Goal: Transaction & Acquisition: Purchase product/service

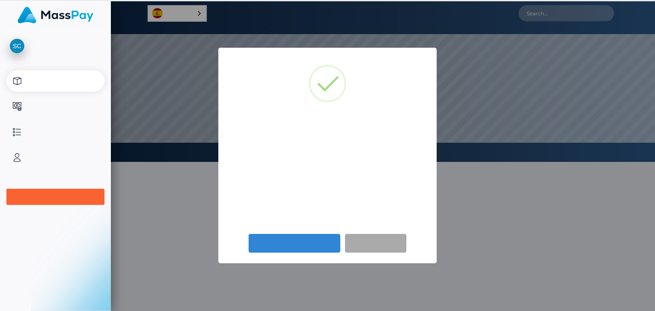
scroll to position [162, 544]
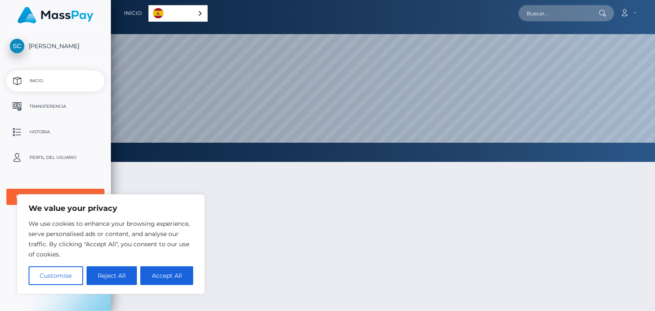
click at [288, 228] on div at bounding box center [383, 278] width 544 height 259
click at [200, 12] on div "Español" at bounding box center [177, 13] width 59 height 17
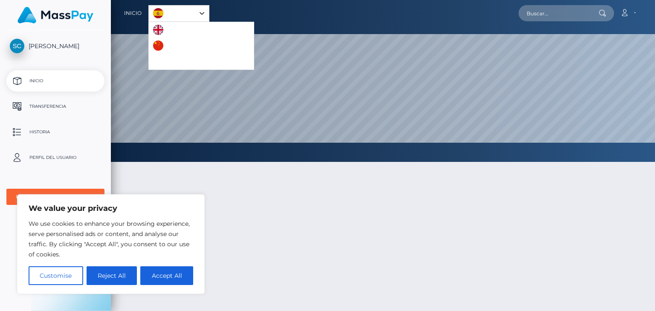
click at [200, 12] on div "Español" at bounding box center [178, 13] width 61 height 17
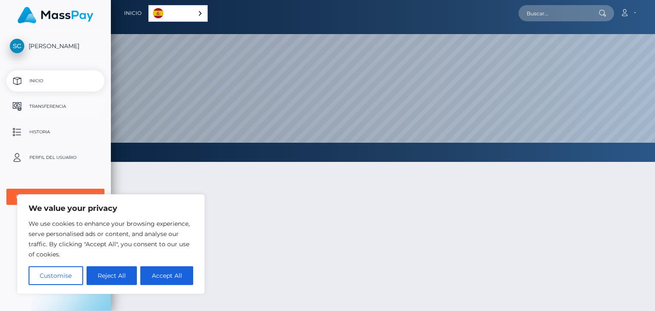
click at [52, 108] on p "Transferencia" at bounding box center [55, 106] width 91 height 13
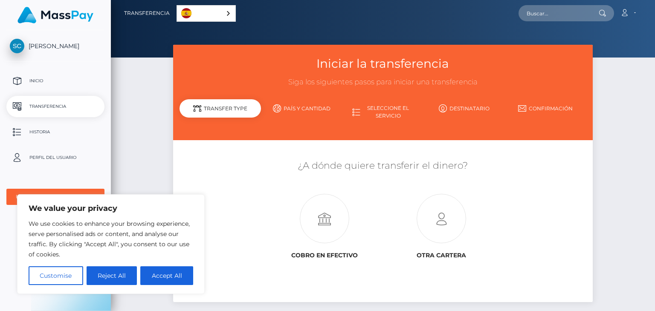
click at [545, 212] on div "Cobro en efectivo Otra cartera" at bounding box center [382, 224] width 349 height 77
click at [331, 222] on icon at bounding box center [325, 219] width 116 height 49
click at [307, 108] on link "País y cantidad" at bounding box center [301, 108] width 81 height 15
click at [206, 116] on div "Tipo de transferencia" at bounding box center [220, 112] width 81 height 26
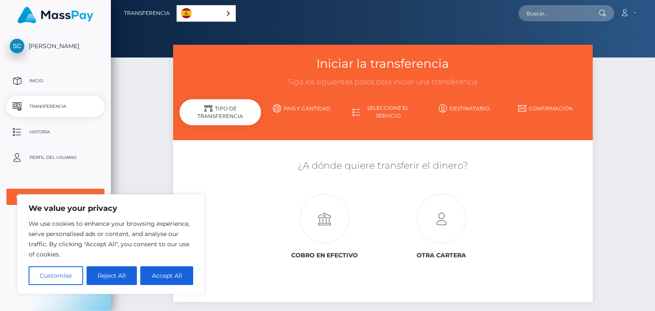
click at [206, 116] on div "Tipo de transferencia" at bounding box center [220, 112] width 81 height 26
click at [163, 279] on button "Accept All" at bounding box center [166, 276] width 53 height 19
checkbox input "true"
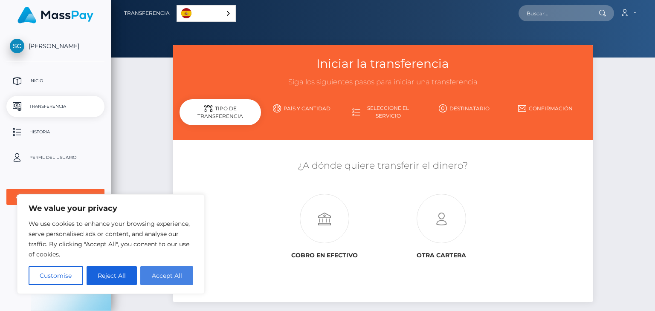
checkbox input "true"
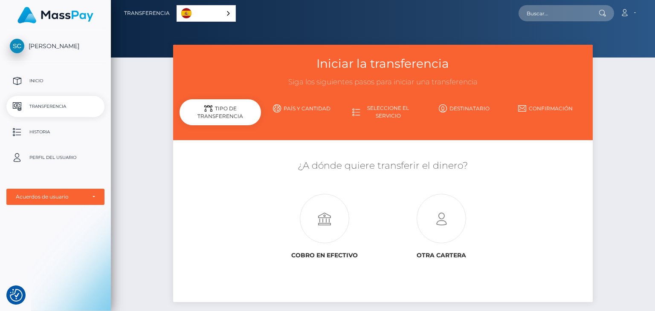
click at [225, 107] on div "Tipo de transferencia" at bounding box center [220, 112] width 81 height 26
click at [307, 102] on link "País y cantidad" at bounding box center [301, 108] width 81 height 15
click at [305, 111] on link "País y cantidad" at bounding box center [301, 108] width 81 height 15
click at [395, 111] on link "Seleccione el servicio" at bounding box center [383, 112] width 81 height 22
click at [442, 109] on icon at bounding box center [443, 109] width 8 height 8
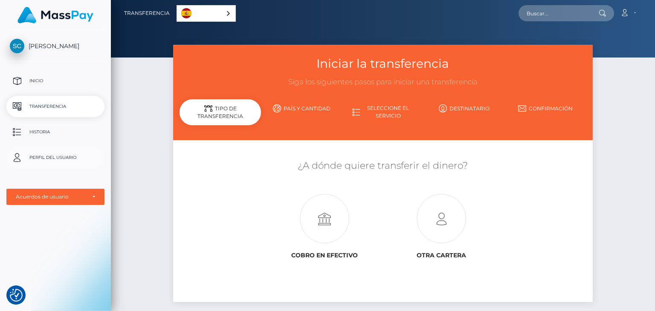
click at [44, 155] on p "Perfil del usuario" at bounding box center [55, 157] width 91 height 13
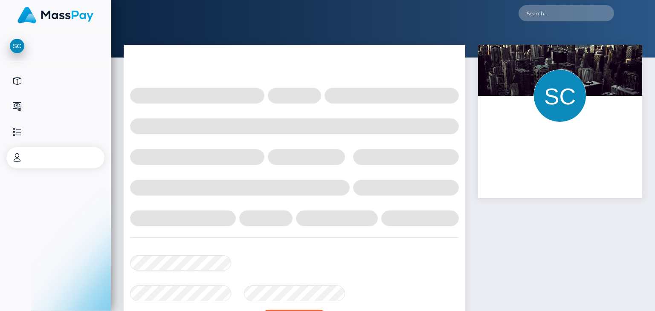
select select
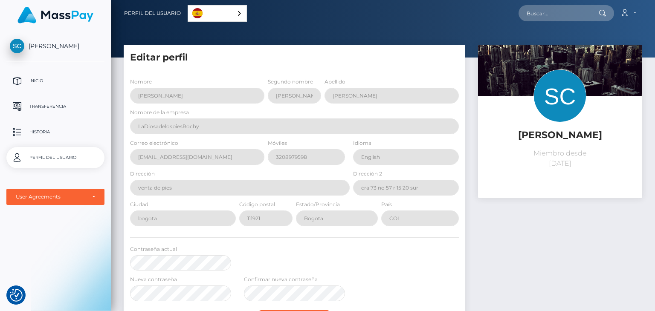
click at [507, 240] on div "[PERSON_NAME] Miembro desde [DATE]" at bounding box center [560, 233] width 177 height 376
click at [635, 19] on link "Cuenta" at bounding box center [628, 13] width 25 height 18
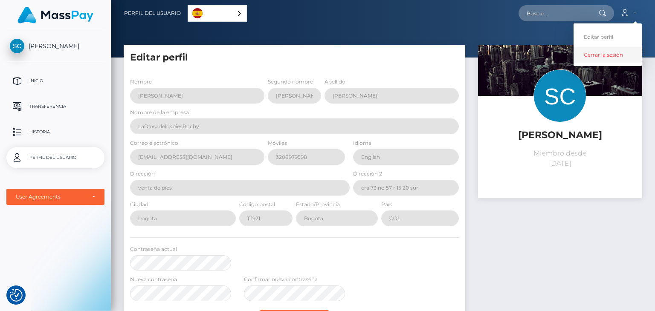
click at [597, 58] on link "Cerrar la sesión" at bounding box center [608, 55] width 68 height 16
